Goal: Information Seeking & Learning: Find specific fact

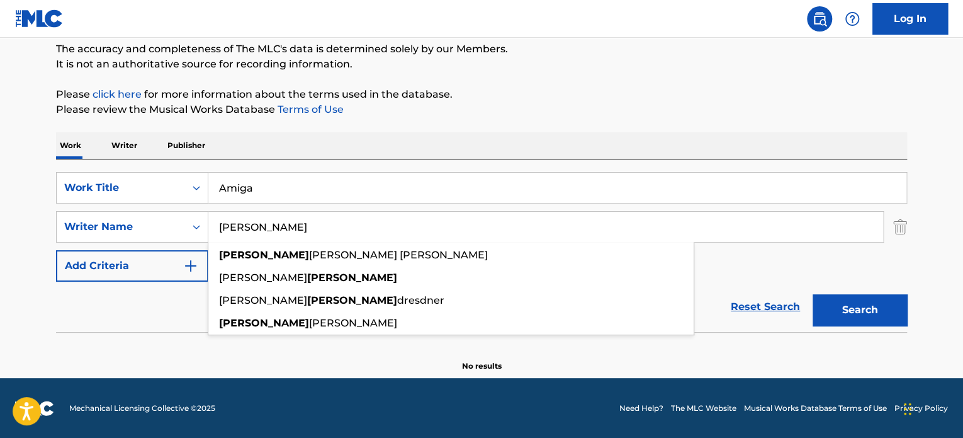
drag, startPoint x: 198, startPoint y: 169, endPoint x: 157, endPoint y: 166, distance: 41.1
click at [157, 166] on div "SearchWithCriteria68eaa265-d7bf-4fbb-bc0a-47166358536f Work Title Amiga SearchW…" at bounding box center [481, 245] width 851 height 172
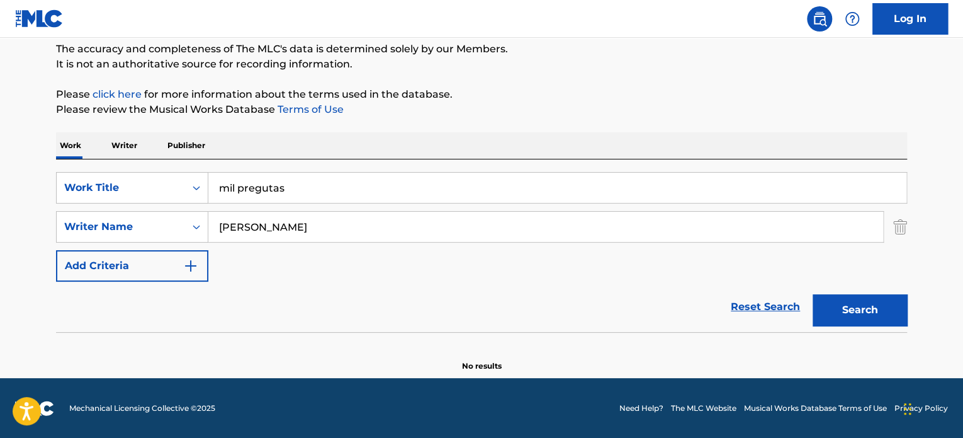
type input "mil pregutas"
drag, startPoint x: 235, startPoint y: 223, endPoint x: 171, endPoint y: 219, distance: 64.4
click at [171, 219] on div "SearchWithCriteriaca62c0bf-ff60-48a0-81c5-10579d20db2c Writer Name [PERSON_NAME]" at bounding box center [481, 226] width 851 height 31
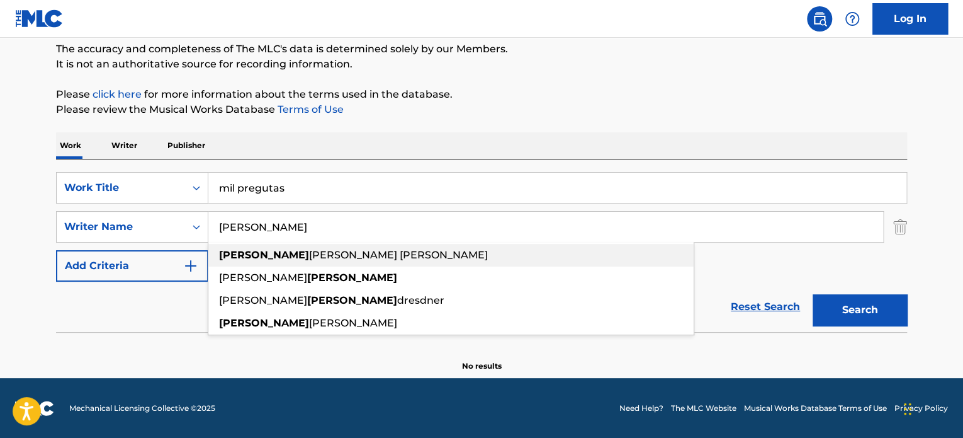
paste input "[PERSON_NAME]"
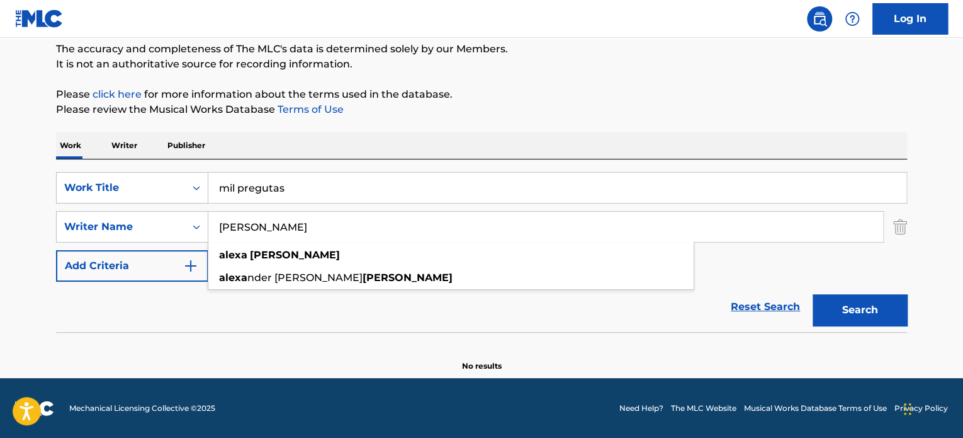
type input "[PERSON_NAME]"
click at [817, 305] on button "Search" at bounding box center [860, 309] width 94 height 31
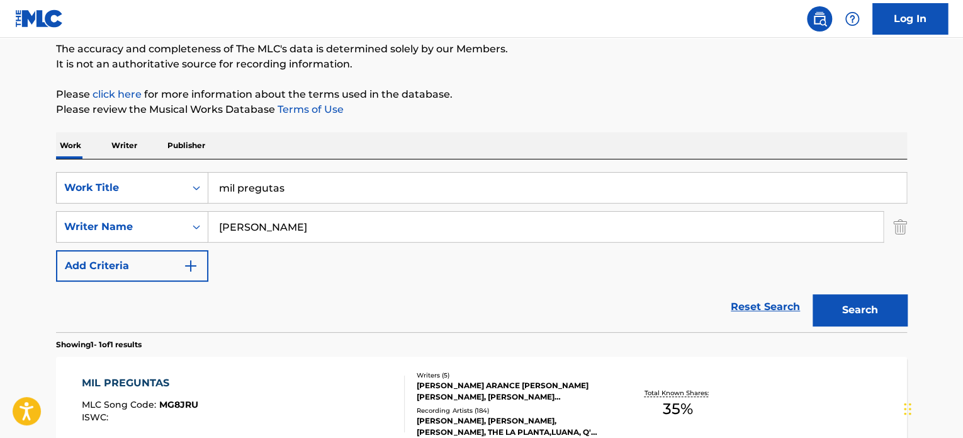
scroll to position [171, 0]
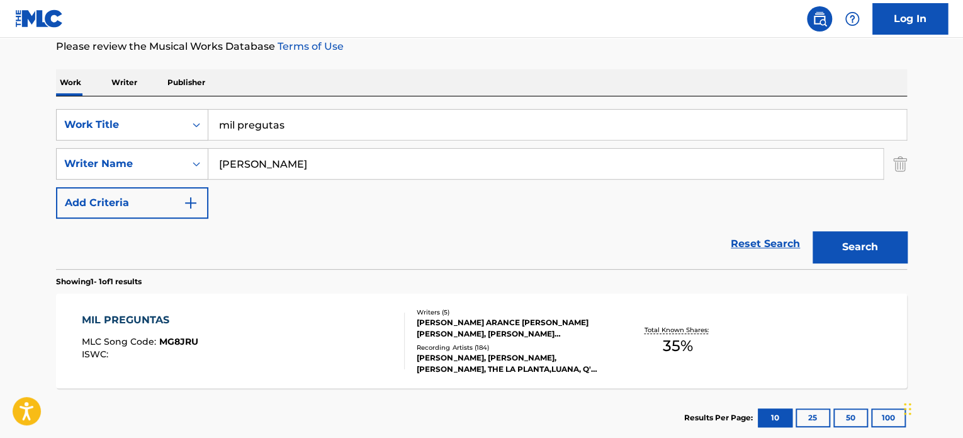
click at [284, 339] on div "MIL PREGUNTAS MLC Song Code : MG8JRU ISWC :" at bounding box center [244, 340] width 324 height 57
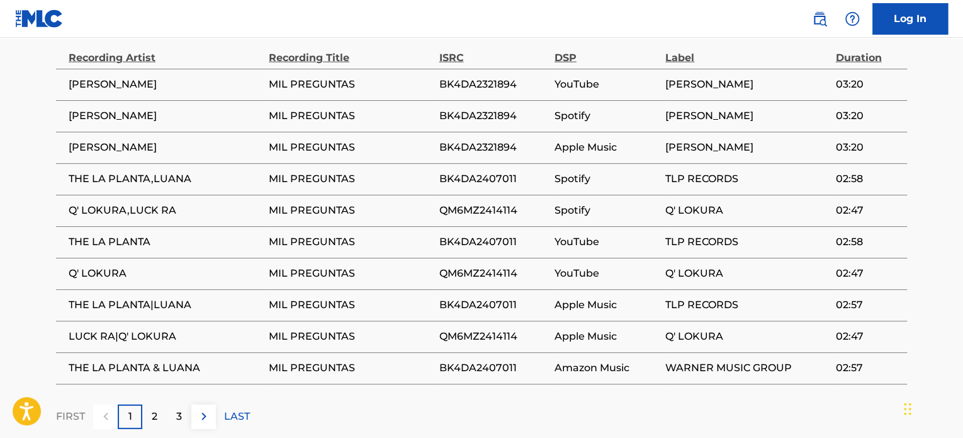
click at [158, 404] on div "2" at bounding box center [154, 416] width 25 height 25
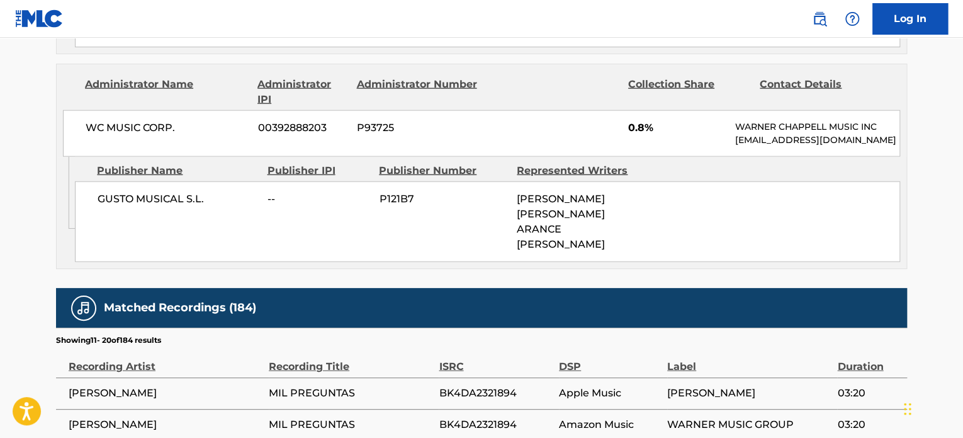
scroll to position [1637, 0]
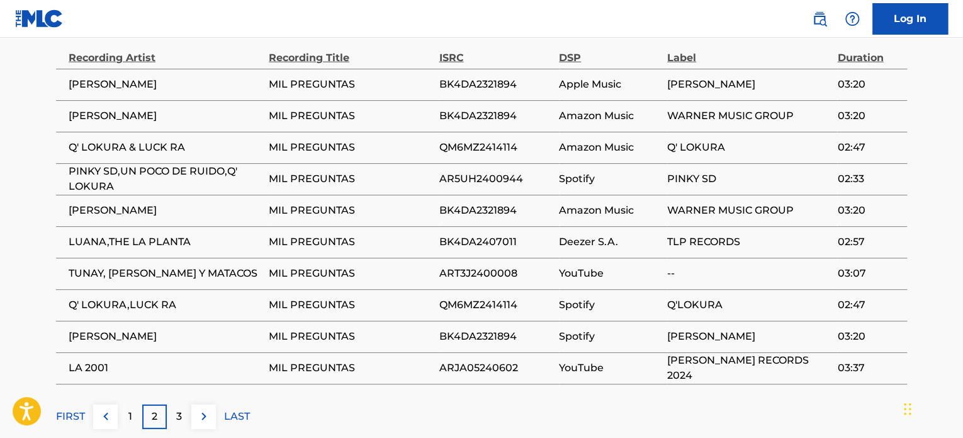
click at [156, 409] on p "2" at bounding box center [155, 416] width 6 height 15
click at [178, 409] on p "3" at bounding box center [179, 416] width 6 height 15
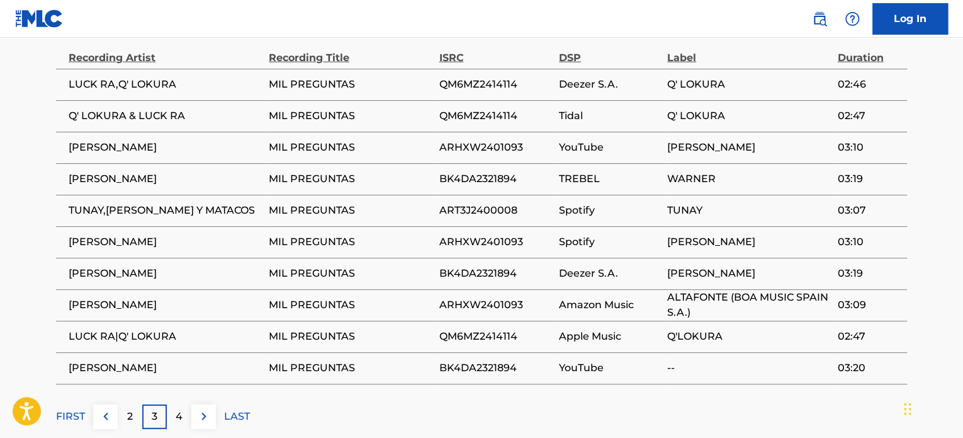
click at [179, 409] on p "4" at bounding box center [179, 416] width 7 height 15
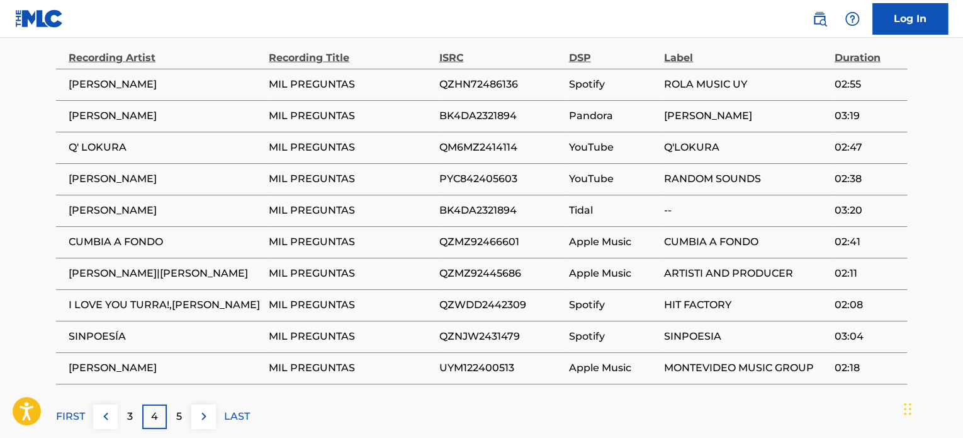
click at [181, 409] on p "5" at bounding box center [179, 416] width 6 height 15
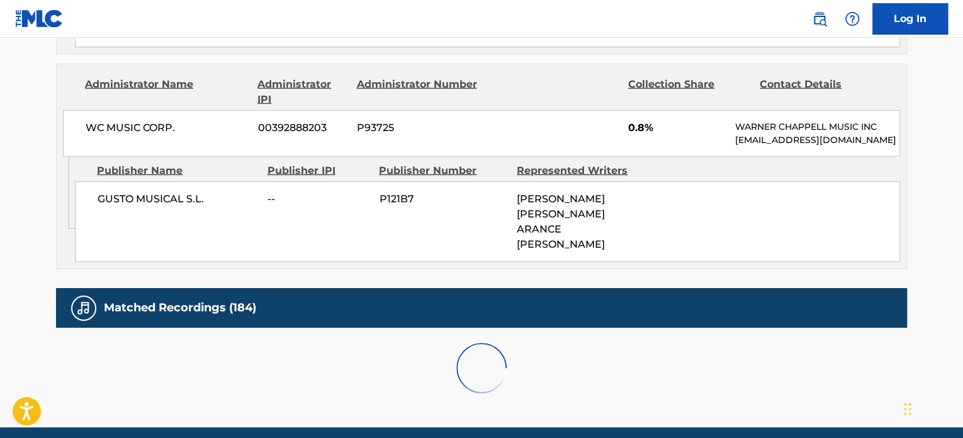
scroll to position [1574, 0]
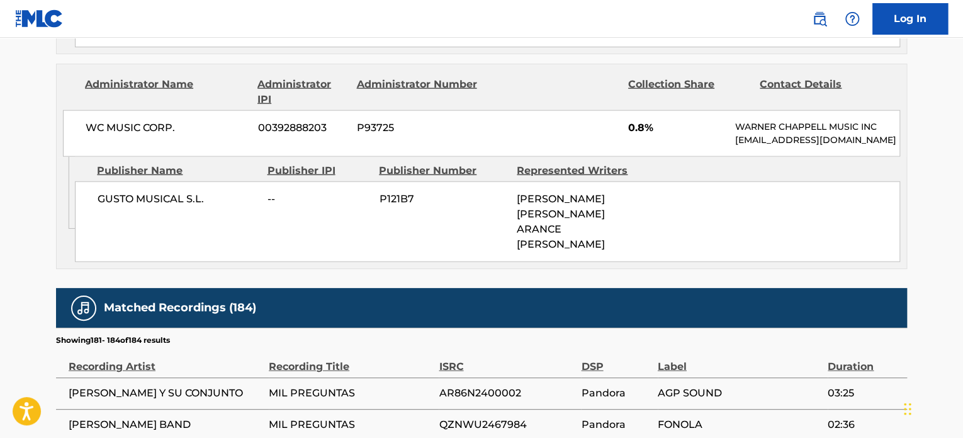
scroll to position [1469, 0]
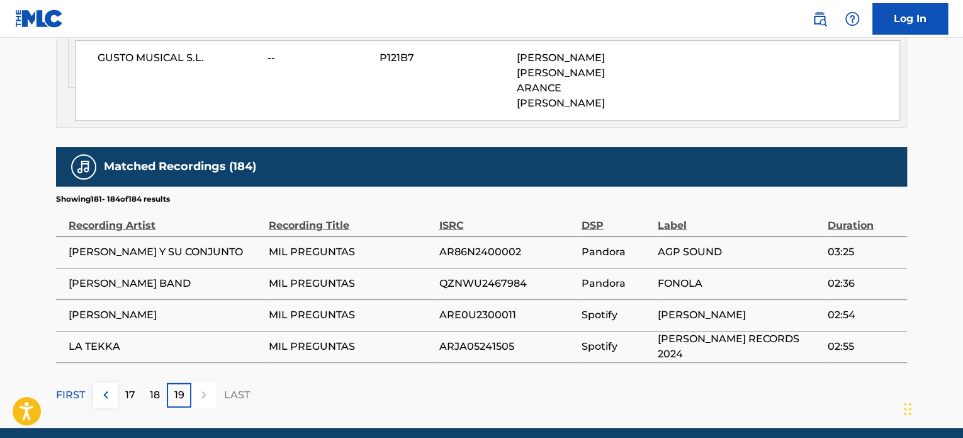
click at [153, 387] on p "18" at bounding box center [155, 394] width 10 height 15
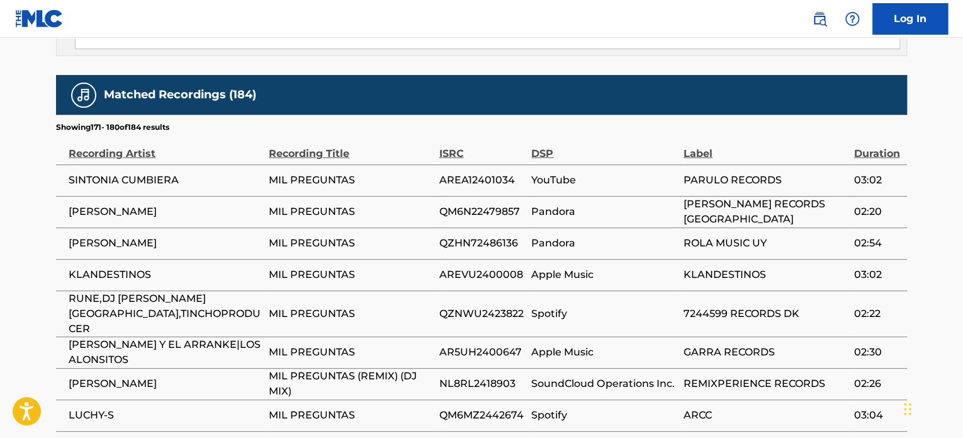
scroll to position [1595, 0]
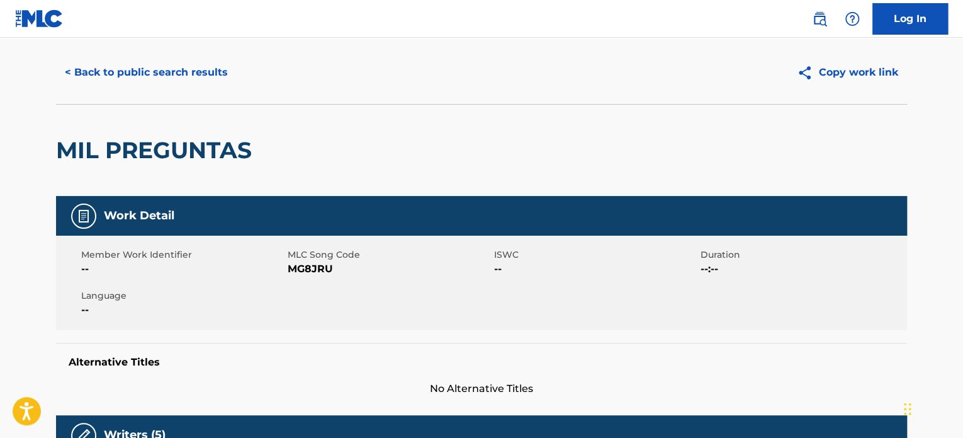
scroll to position [0, 0]
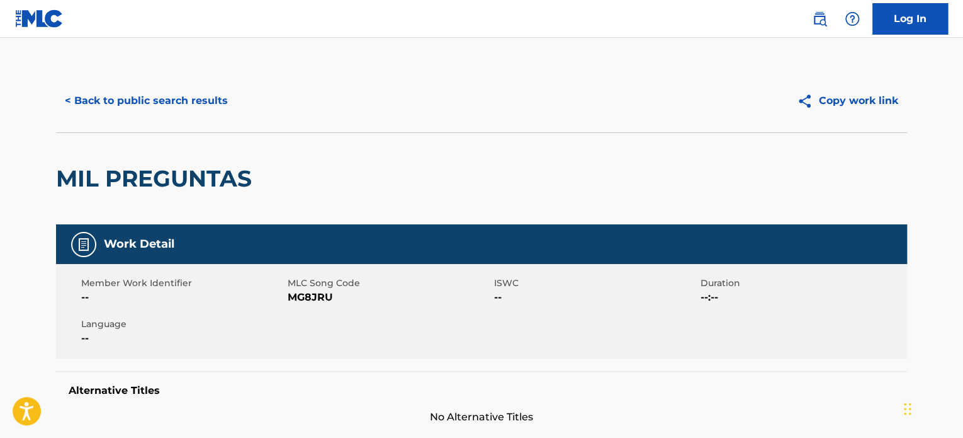
click at [122, 91] on button "< Back to public search results" at bounding box center [146, 100] width 181 height 31
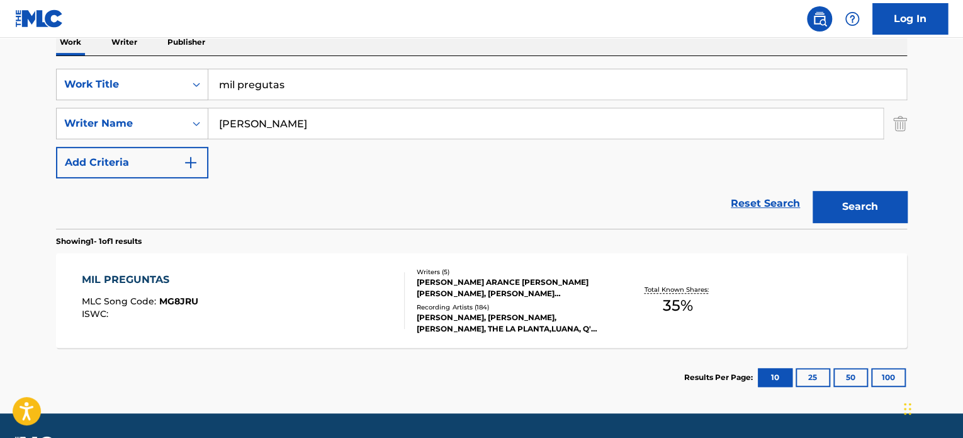
scroll to position [247, 0]
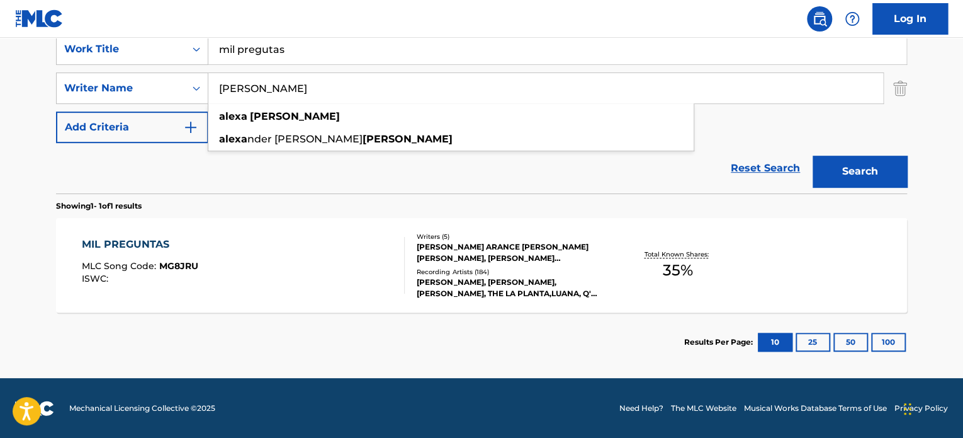
drag, startPoint x: 285, startPoint y: 90, endPoint x: 209, endPoint y: 86, distance: 75.7
click at [209, 86] on input "[PERSON_NAME]" at bounding box center [545, 88] width 675 height 30
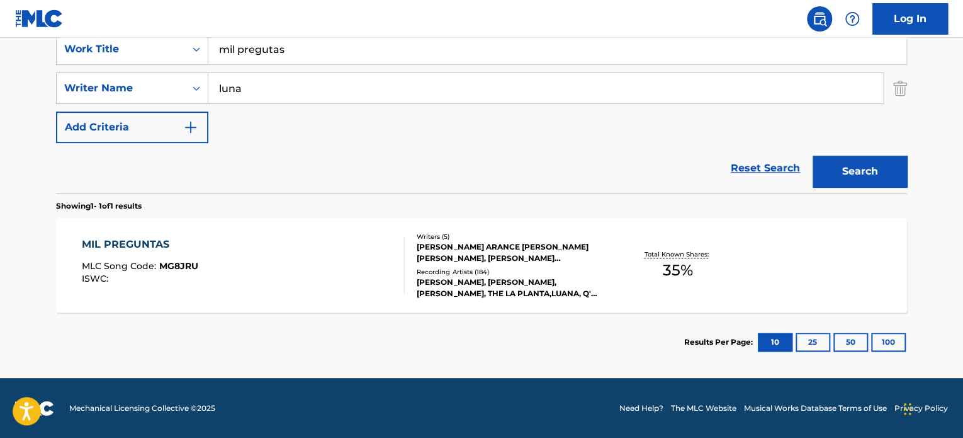
click at [813, 155] on button "Search" at bounding box center [860, 170] width 94 height 31
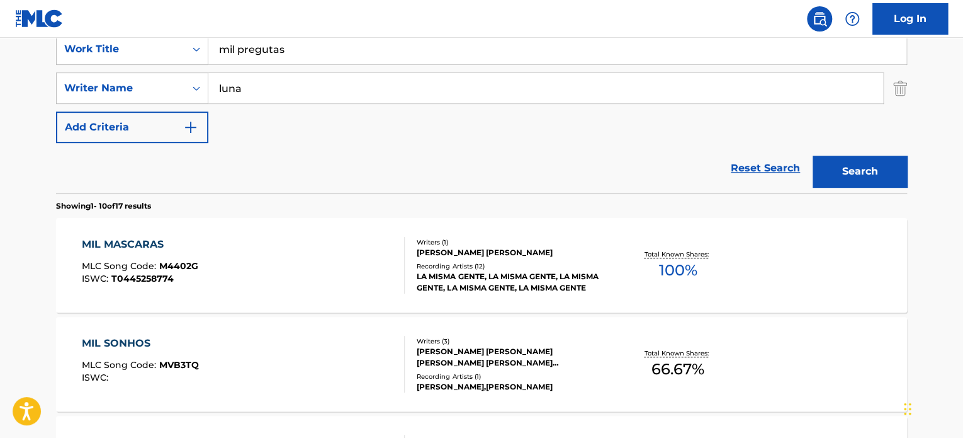
click at [288, 93] on input "luna" at bounding box center [545, 88] width 675 height 30
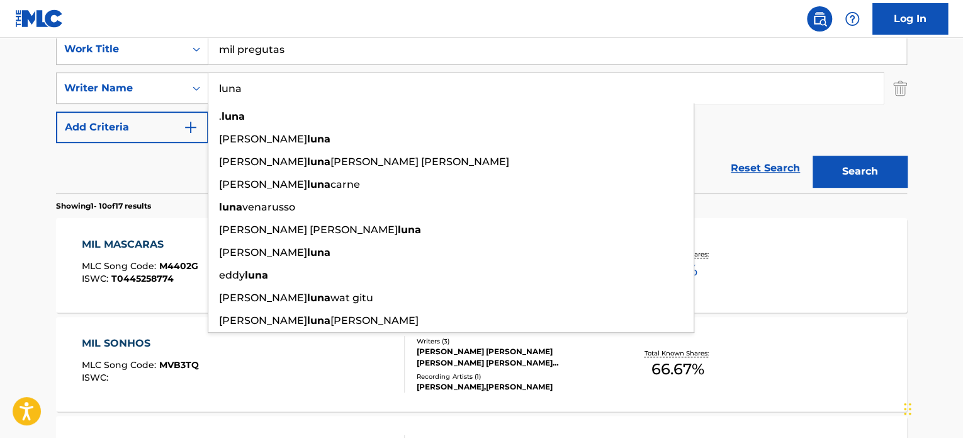
paste input "Cristofanelli"
type input "[PERSON_NAME]"
click at [813, 155] on button "Search" at bounding box center [860, 170] width 94 height 31
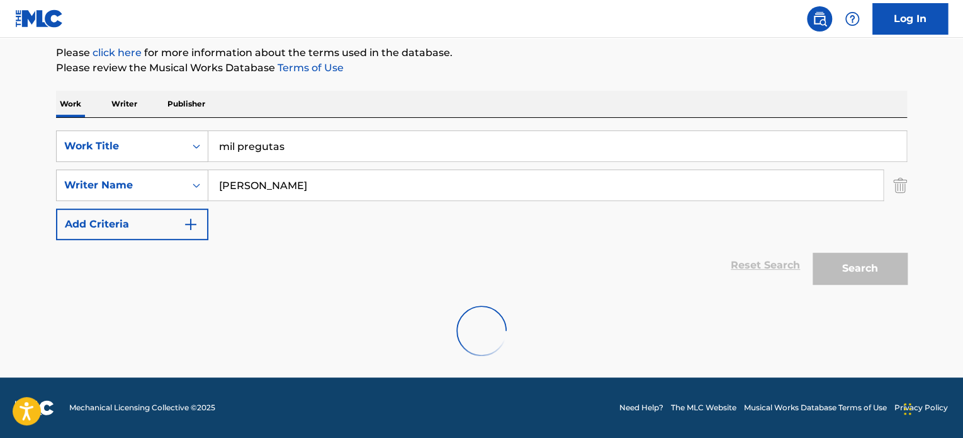
scroll to position [108, 0]
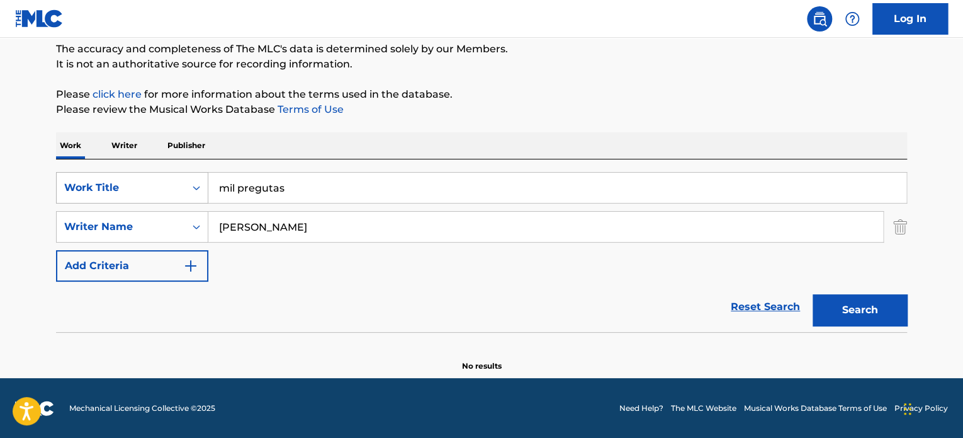
drag, startPoint x: 298, startPoint y: 193, endPoint x: 153, endPoint y: 186, distance: 144.9
click at [154, 188] on div "SearchWithCriteria68eaa265-d7bf-4fbb-bc0a-47166358536f Work Title mil pregutas" at bounding box center [481, 187] width 851 height 31
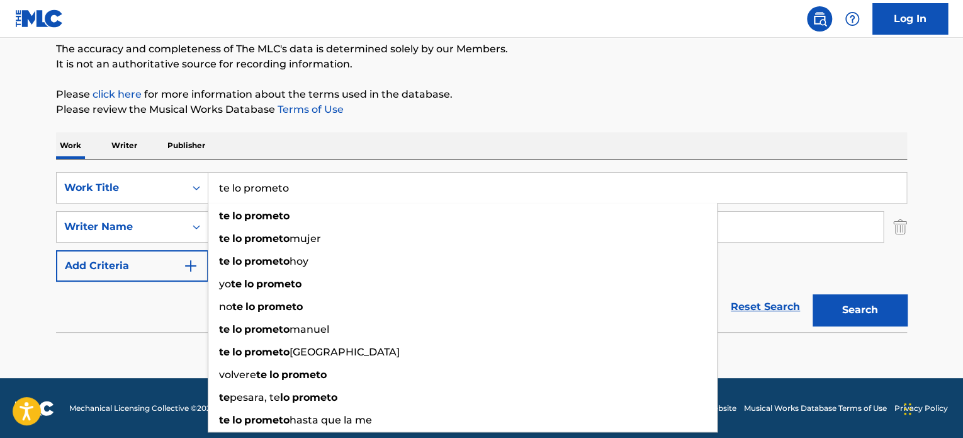
type input "te lo prometo"
click at [497, 138] on div "Work Writer Publisher" at bounding box center [481, 145] width 851 height 26
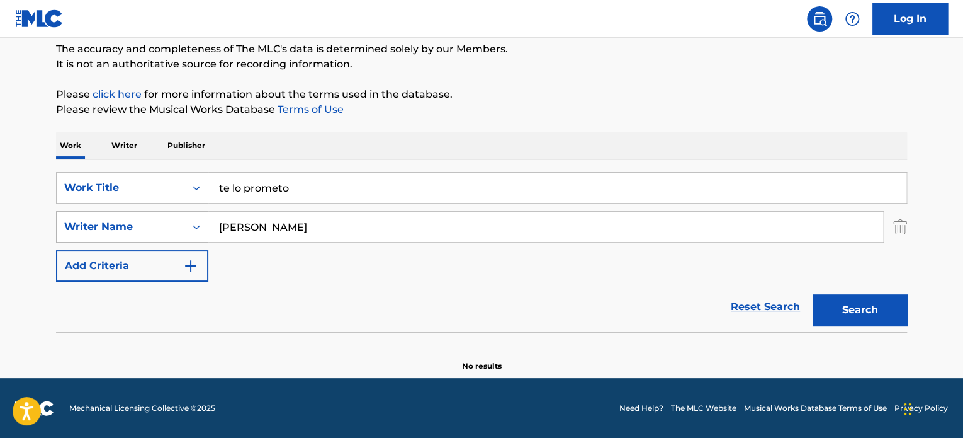
drag, startPoint x: 293, startPoint y: 226, endPoint x: 101, endPoint y: 220, distance: 192.1
click at [111, 220] on div "SearchWithCriteriaca62c0bf-ff60-48a0-81c5-10579d20db2c Writer Name [PERSON_NAME]" at bounding box center [481, 226] width 851 height 31
type input "y"
type input "baños"
click at [813, 294] on button "Search" at bounding box center [860, 309] width 94 height 31
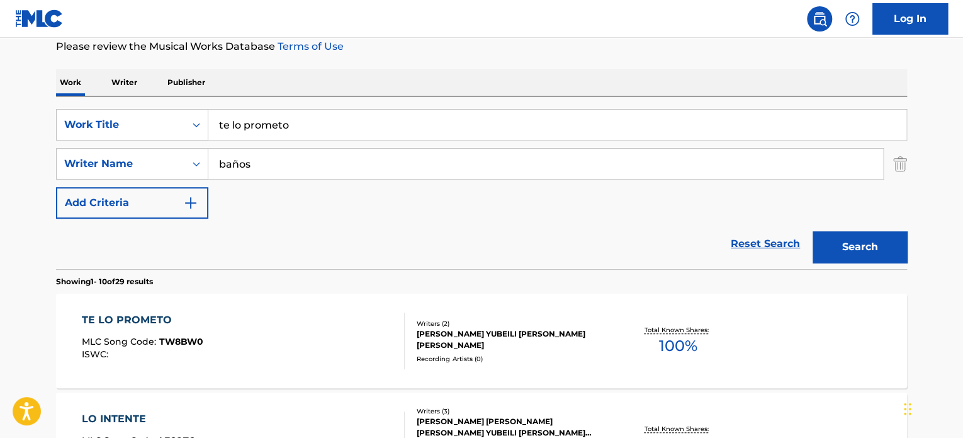
scroll to position [234, 0]
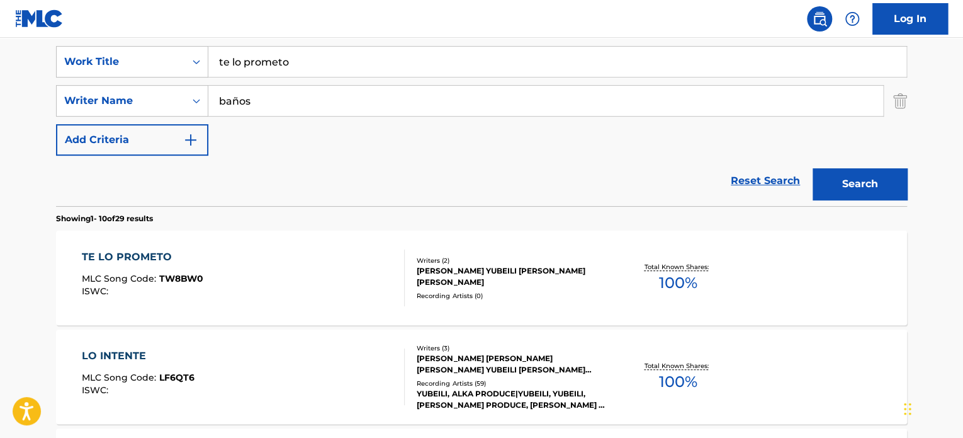
click at [317, 294] on div "TE LO PROMETO MLC Song Code : TW8BW0 ISWC :" at bounding box center [244, 277] width 324 height 57
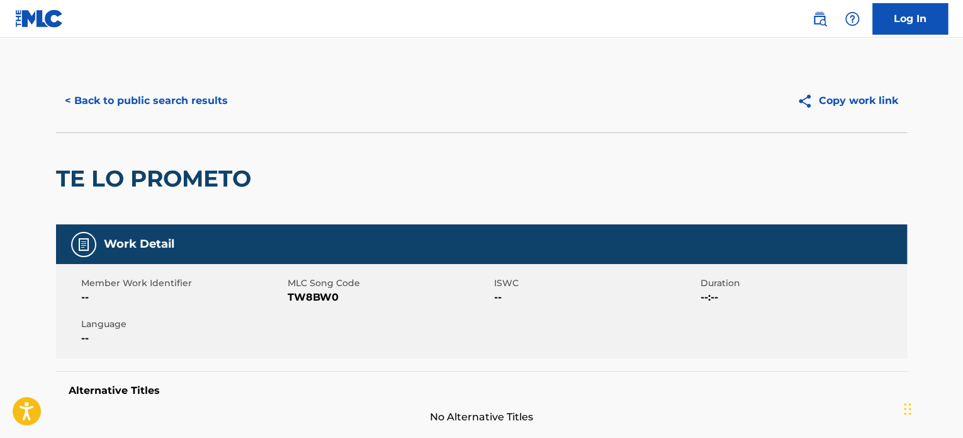
click at [89, 90] on button "< Back to public search results" at bounding box center [146, 100] width 181 height 31
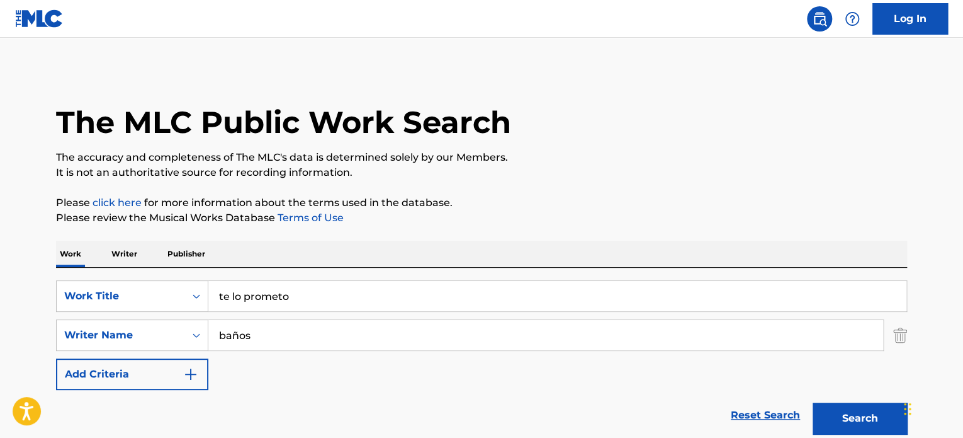
scroll to position [234, 0]
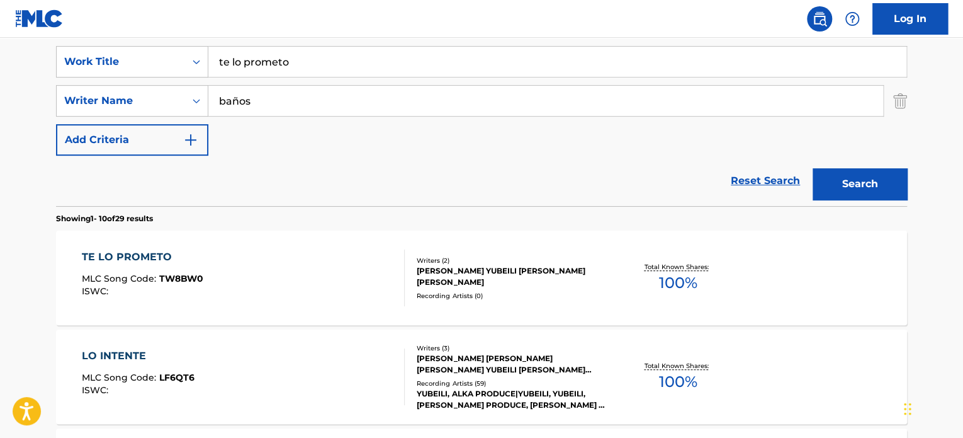
drag, startPoint x: 317, startPoint y: 65, endPoint x: 296, endPoint y: 68, distance: 21.6
click at [297, 68] on input "te lo prometo" at bounding box center [557, 62] width 698 height 30
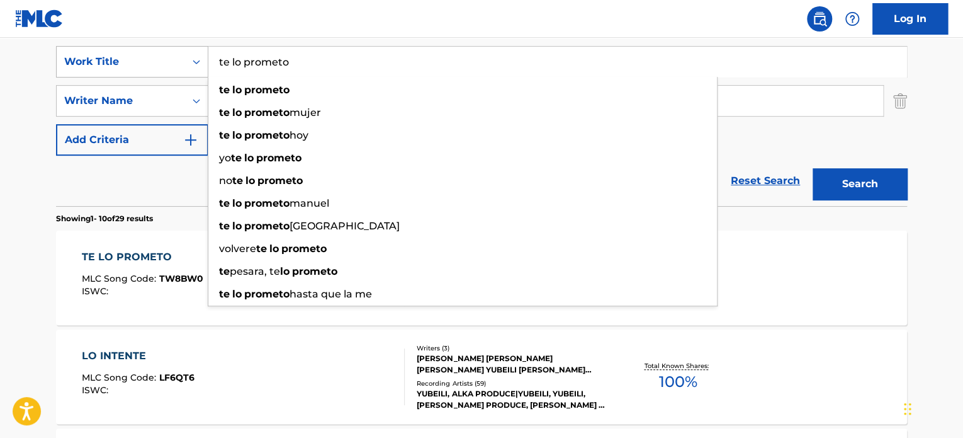
drag, startPoint x: 232, startPoint y: 58, endPoint x: 147, endPoint y: 45, distance: 86.0
click at [147, 46] on div "SearchWithCriteria68eaa265-d7bf-4fbb-bc0a-47166358536f Work Title te lo prometo…" at bounding box center [481, 61] width 851 height 31
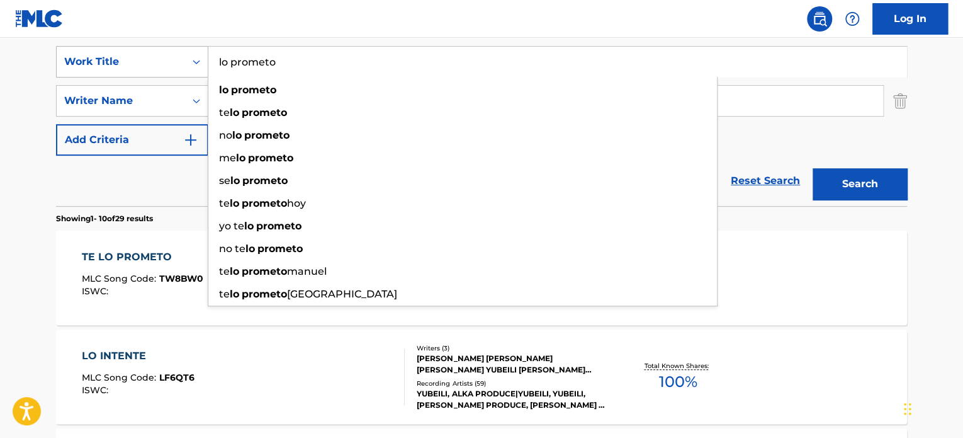
type input "lo prometo"
click at [813, 168] on button "Search" at bounding box center [860, 183] width 94 height 31
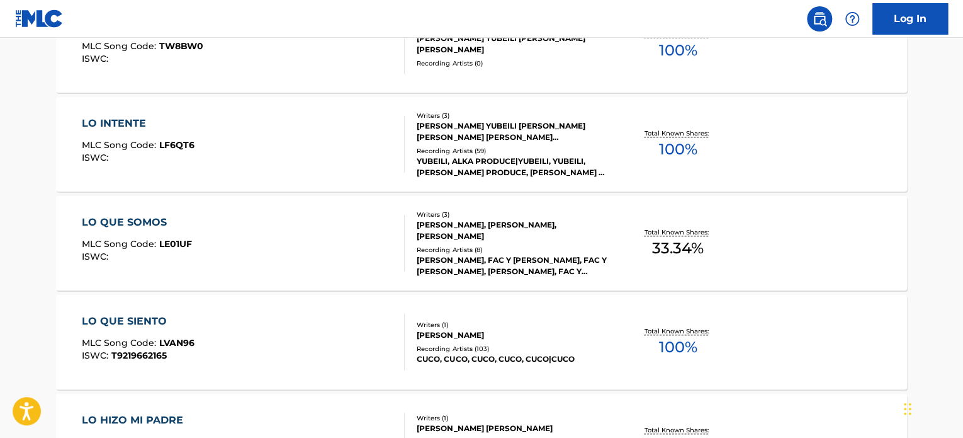
scroll to position [549, 0]
